Goal: Task Accomplishment & Management: Manage account settings

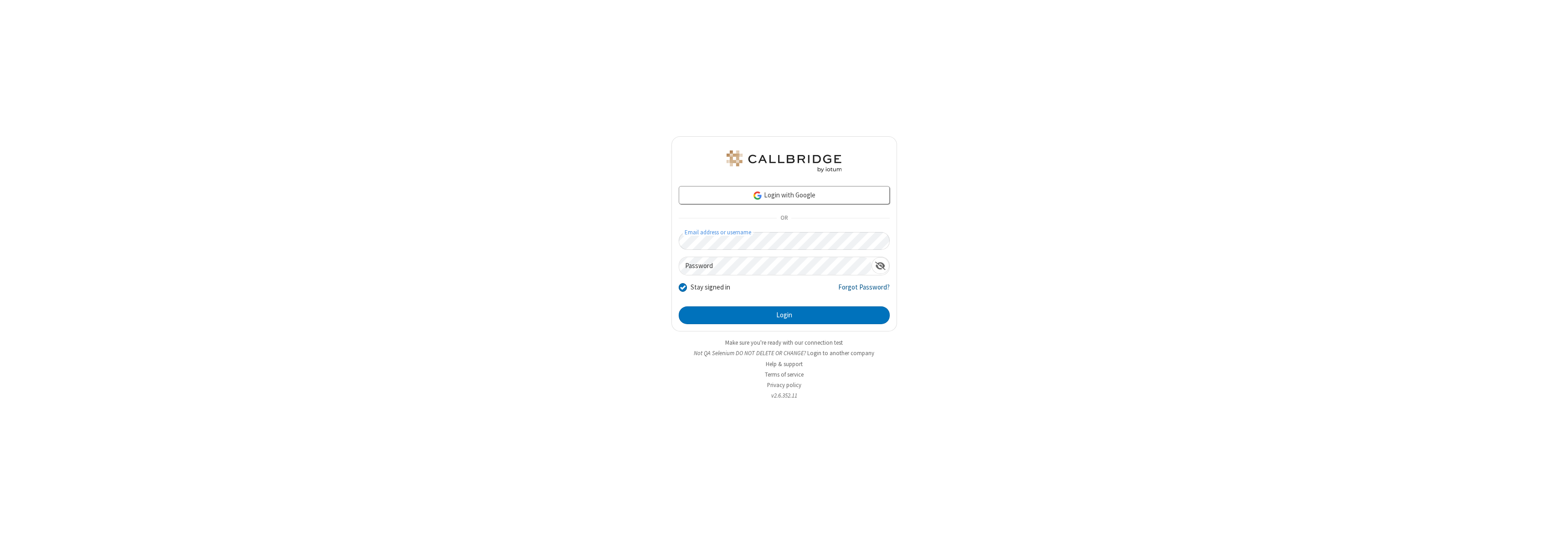
click at [864, 291] on link "Forgot Password?" at bounding box center [864, 291] width 52 height 17
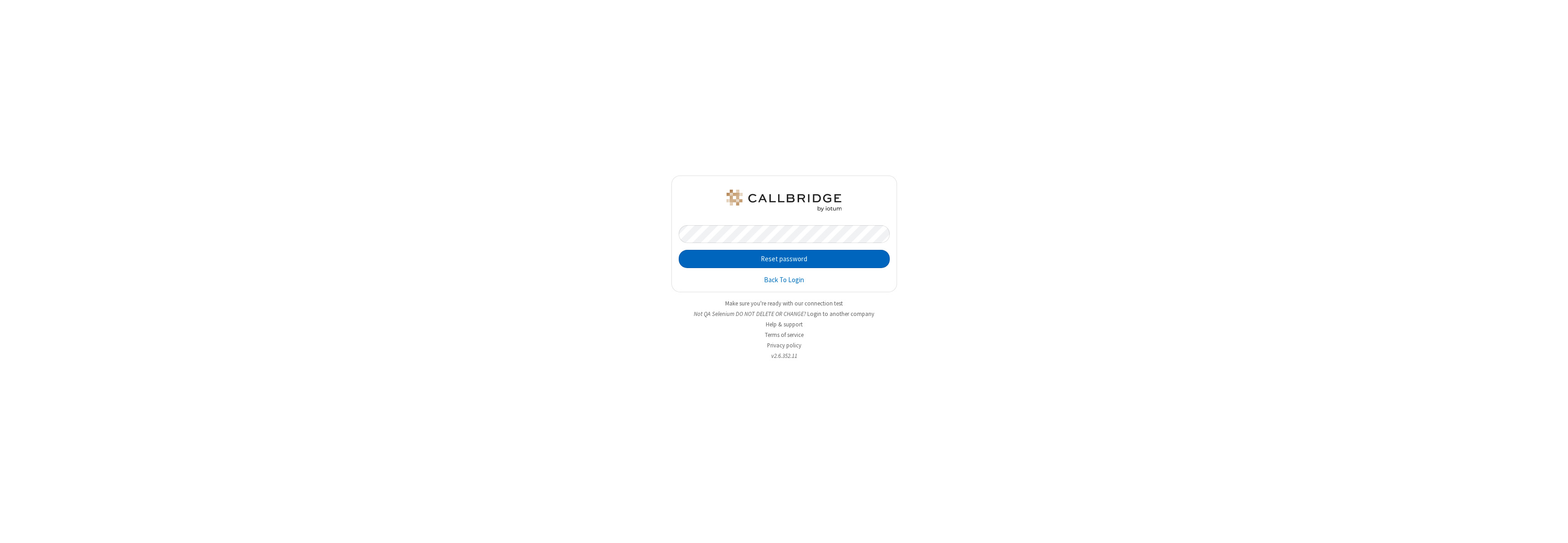
click at [784, 259] on button "Reset password" at bounding box center [784, 259] width 211 height 18
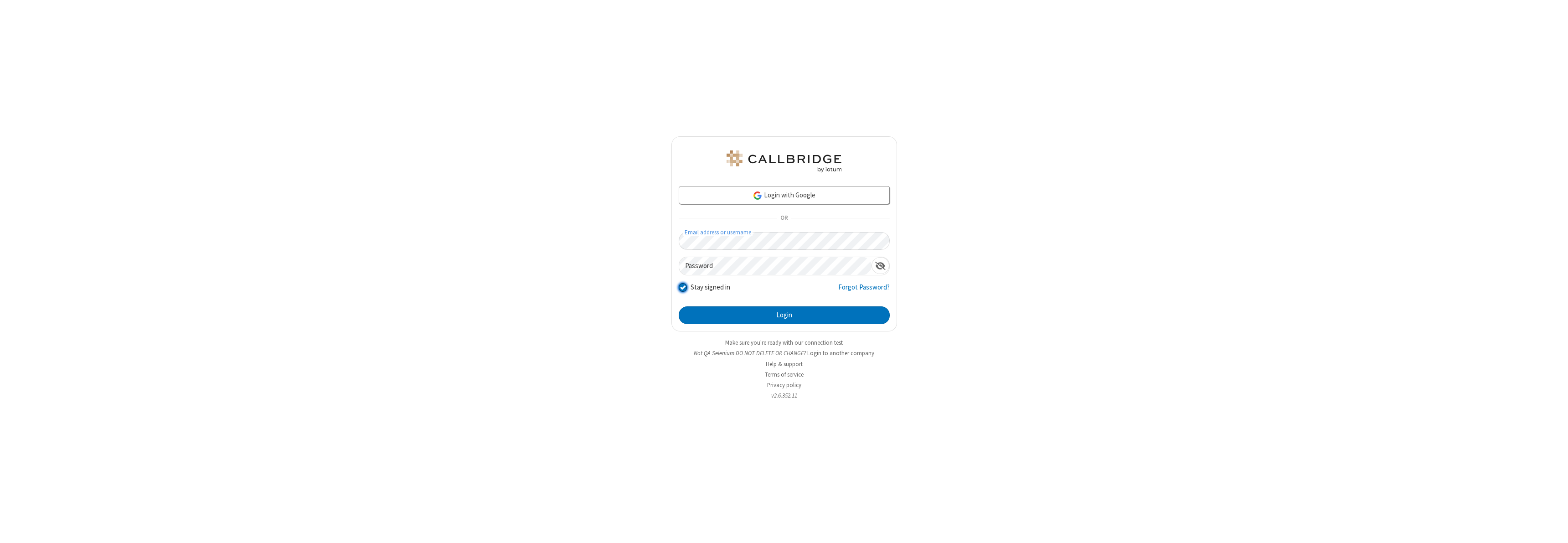
click at [682, 287] on input "Stay signed in" at bounding box center [683, 287] width 9 height 10
checkbox input "false"
click at [784, 315] on button "Login" at bounding box center [784, 315] width 211 height 18
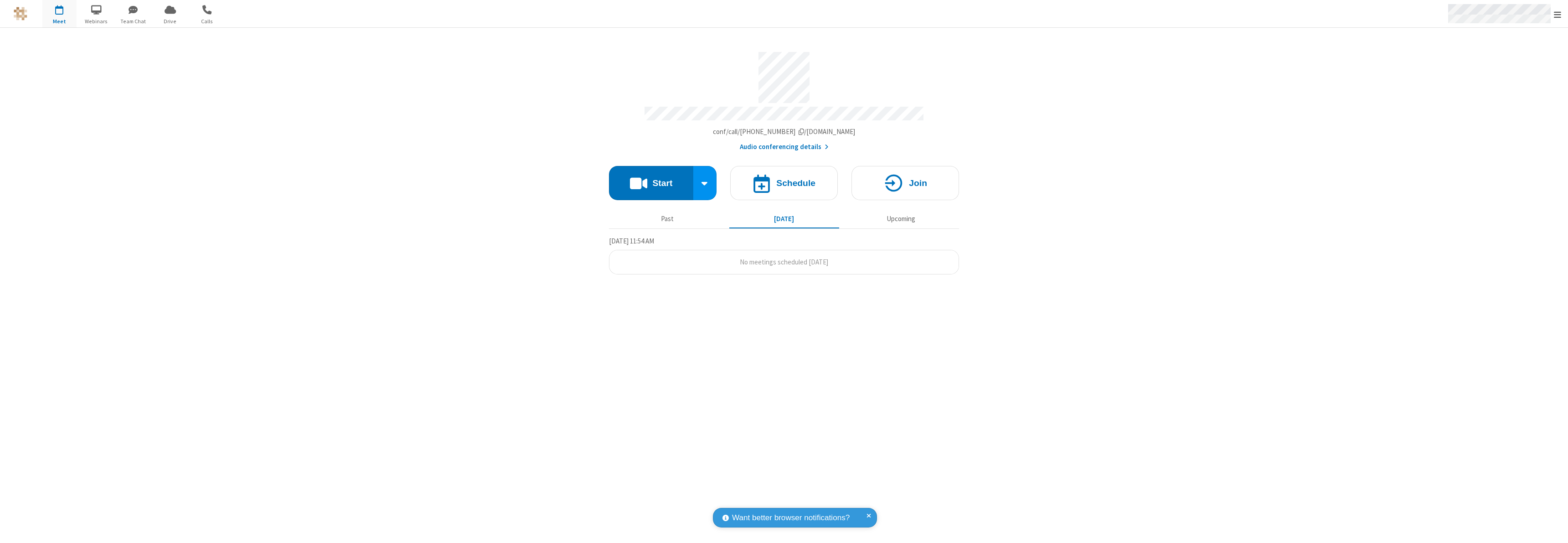
click at [1558, 13] on span "Open menu" at bounding box center [1558, 14] width 7 height 9
